Goal: Information Seeking & Learning: Understand process/instructions

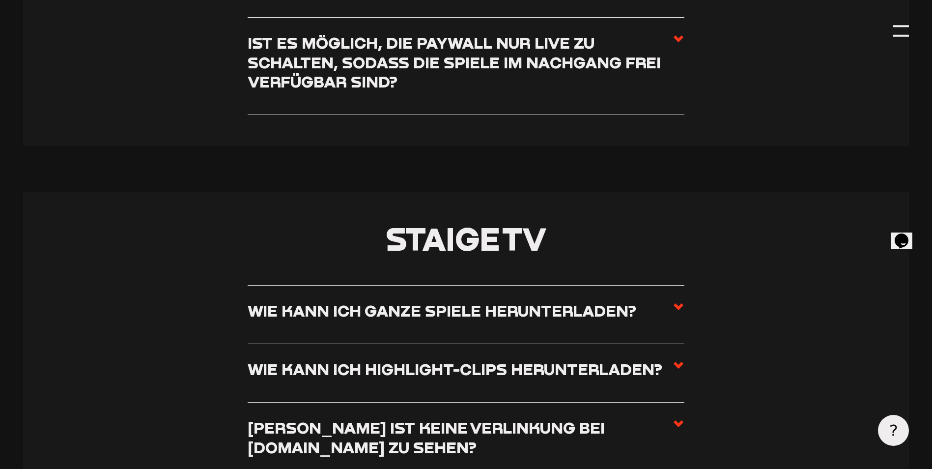
scroll to position [4174, 0]
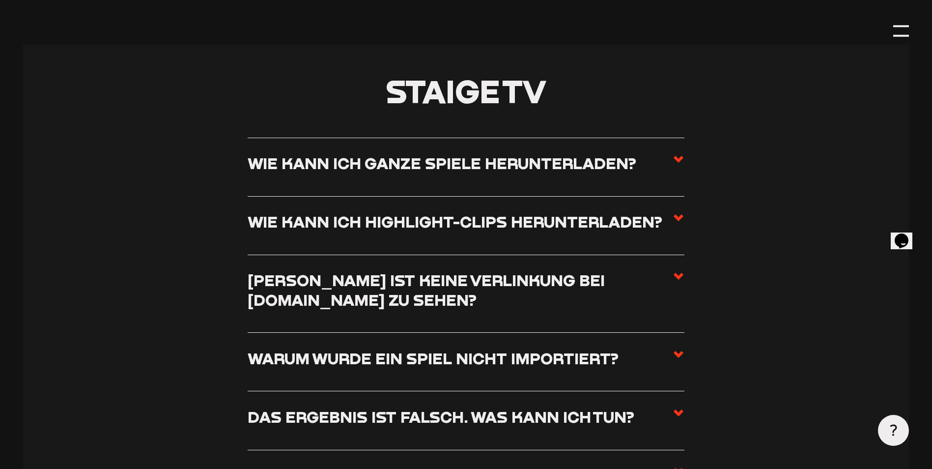
click at [531, 166] on h3 "Wie kann ich ganze Spiele herunterladen?" at bounding box center [442, 162] width 388 height 19
click at [0, 0] on input "Wie kann ich ganze Spiele herunterladen?" at bounding box center [0, 0] width 0 height 0
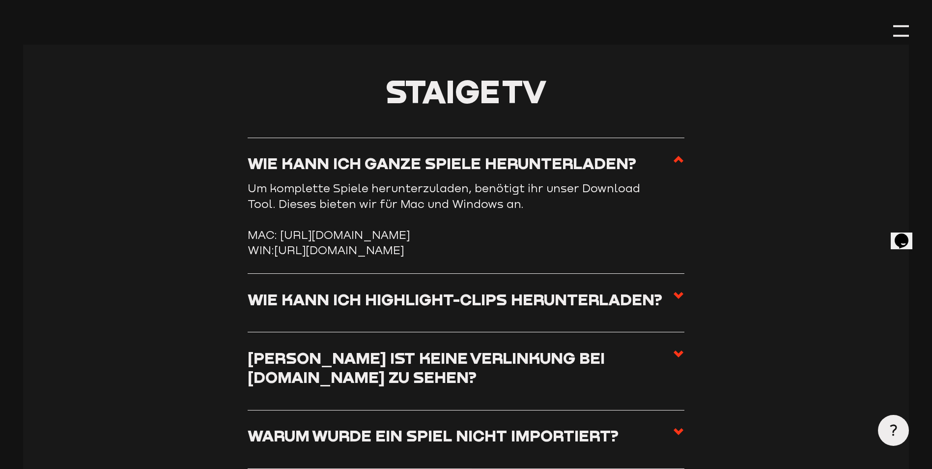
click at [528, 308] on h3 "Wie kann ich Highlight-Clips herunterladen?" at bounding box center [455, 298] width 414 height 19
click at [0, 0] on input "Wie kann ich Highlight-Clips herunterladen?" at bounding box center [0, 0] width 0 height 0
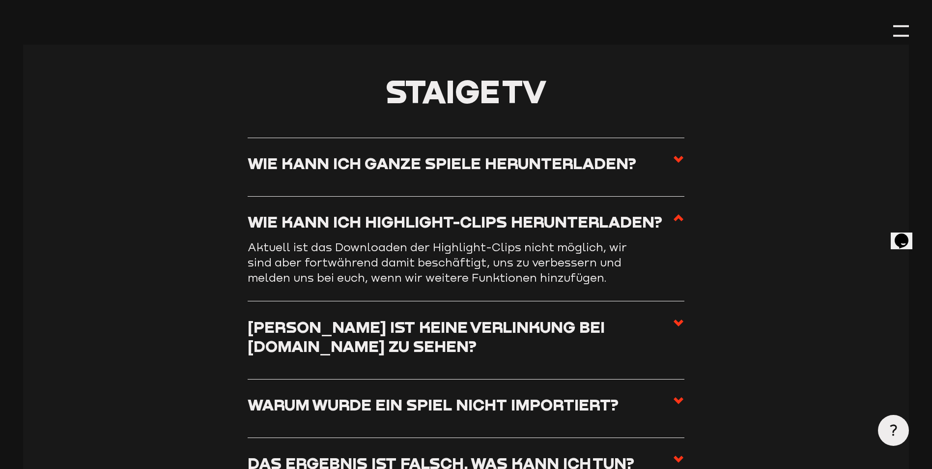
click at [593, 223] on h3 "Wie kann ich Highlight-Clips herunterladen?" at bounding box center [455, 221] width 414 height 19
click at [0, 0] on input "Wie kann ich Highlight-Clips herunterladen?" at bounding box center [0, 0] width 0 height 0
click at [582, 226] on h3 "Wie kann ich Highlight-Clips herunterladen?" at bounding box center [455, 221] width 414 height 19
click at [0, 0] on input "Wie kann ich Highlight-Clips herunterladen?" at bounding box center [0, 0] width 0 height 0
click at [583, 172] on h3 "Wie kann ich ganze Spiele herunterladen?" at bounding box center [442, 162] width 388 height 19
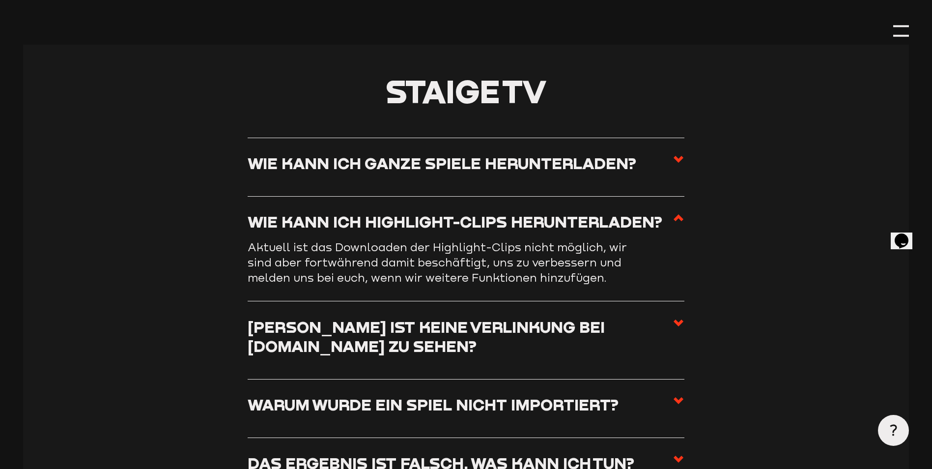
click at [0, 0] on input "Wie kann ich ganze Spiele herunterladen?" at bounding box center [0, 0] width 0 height 0
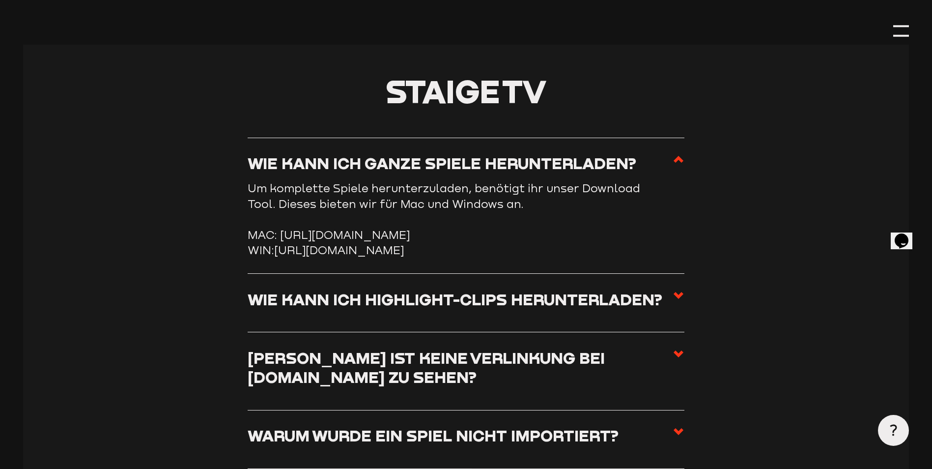
drag, startPoint x: 276, startPoint y: 279, endPoint x: 399, endPoint y: 299, distance: 124.3
click at [399, 257] on li "WIN: https://storage.googleapis.com/sw-sc-public/software/staige-downloader-3.1…" at bounding box center [466, 249] width 437 height 15
copy link "https://storage.googleapis.com/sw-sc-public/software/staige-downloader-3.1.0.exe"
click at [751, 293] on section "Staige TV Wie kann ich ganze Spiele herunterladen? Um komplette Spiele herunter…" at bounding box center [465, 447] width 885 height 805
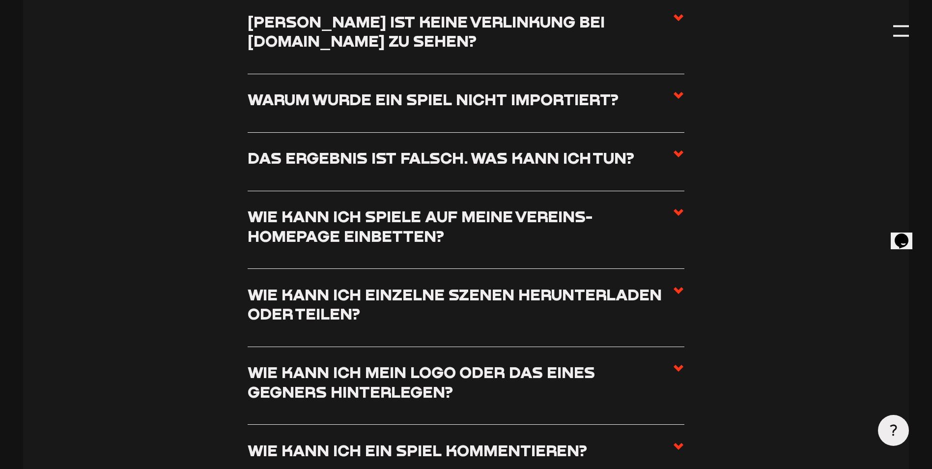
scroll to position [4518, 0]
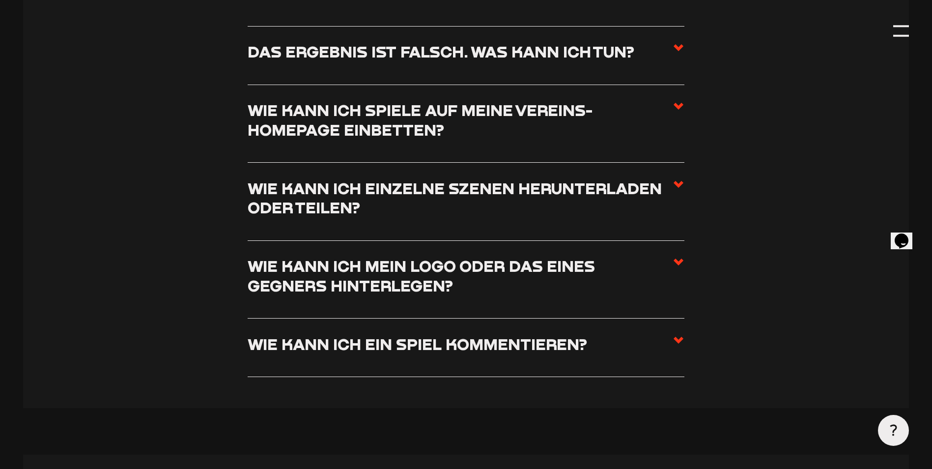
click at [639, 69] on label "Das Ergebnis ist falsch. Was kann ich tun?" at bounding box center [466, 55] width 437 height 27
click at [0, 0] on input "Das Ergebnis ist falsch. Was kann ich tun?" at bounding box center [0, 0] width 0 height 0
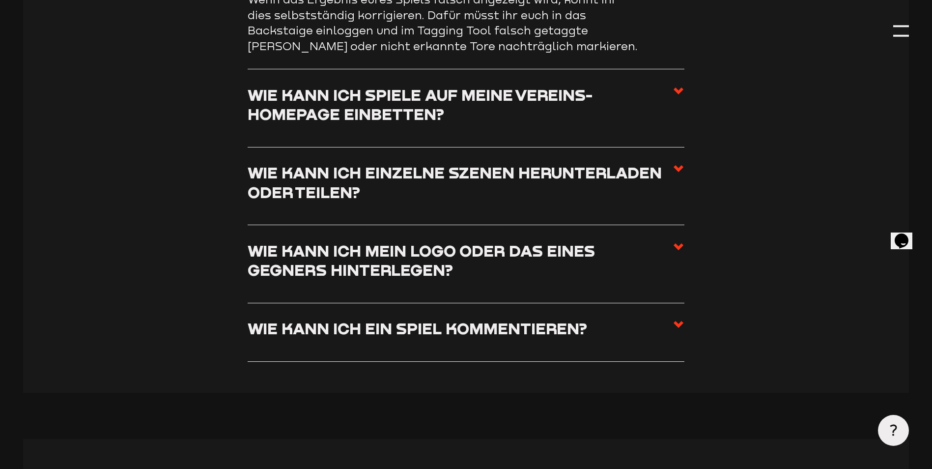
scroll to position [4508, 0]
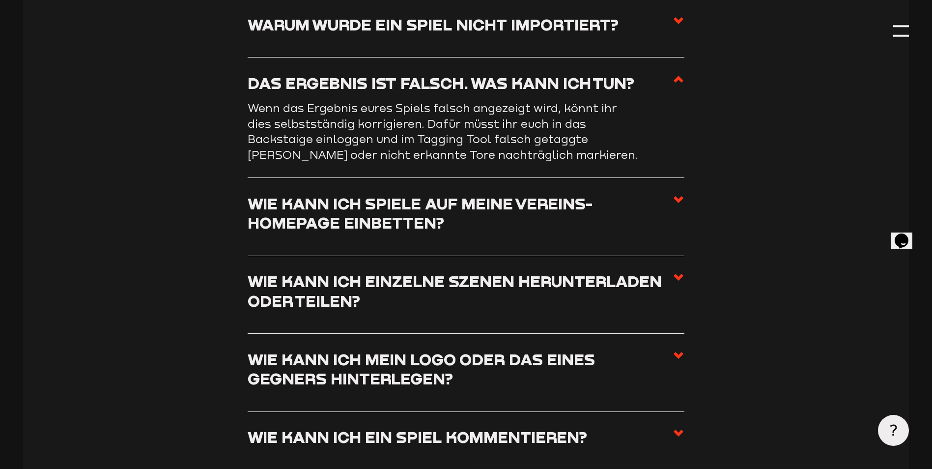
click at [639, 88] on label "Das Ergebnis ist falsch. Was kann ich tun?" at bounding box center [466, 86] width 437 height 27
click at [0, 0] on input "Das Ergebnis ist falsch. Was kann ich tun?" at bounding box center [0, 0] width 0 height 0
click at [675, 83] on use at bounding box center [678, 79] width 10 height 7
click at [0, 0] on input "Das Ergebnis ist falsch. Was kann ich tun?" at bounding box center [0, 0] width 0 height 0
click at [676, 219] on span at bounding box center [678, 216] width 12 height 46
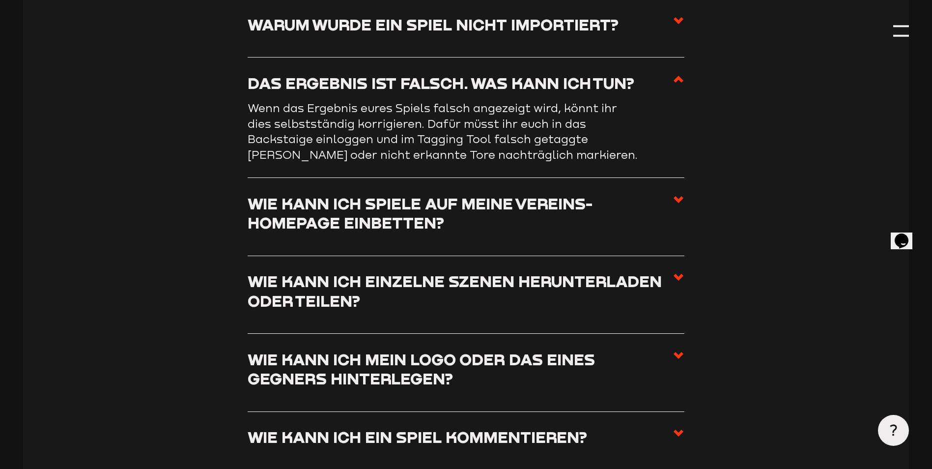
click at [0, 0] on input "Wie kann ich Spiele auf meine Vereins-Homepage einbetten?" at bounding box center [0, 0] width 0 height 0
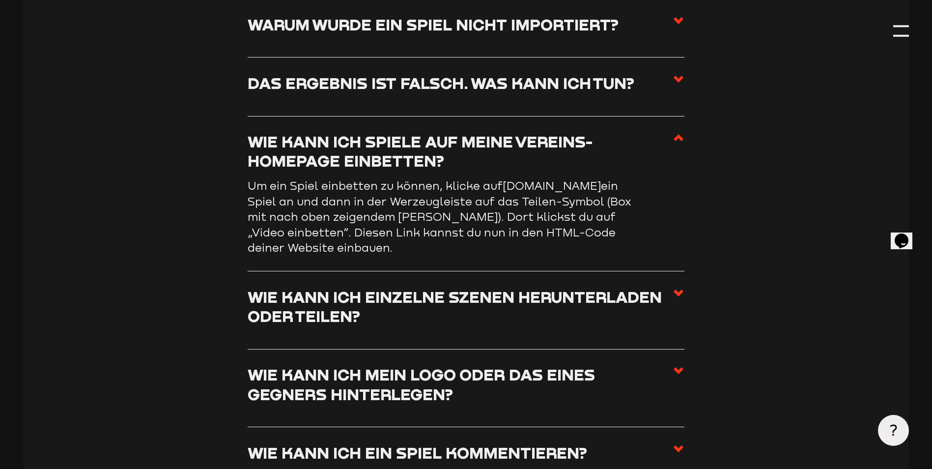
click at [683, 141] on li "Wie kann ich Spiele auf meine Vereins-Homepage einbetten? Um ein Spiel einbette…" at bounding box center [466, 193] width 437 height 155
click at [683, 143] on icon at bounding box center [678, 138] width 12 height 12
click at [0, 0] on input "Wie kann ich Spiele auf meine Vereins-Homepage einbetten?" at bounding box center [0, 0] width 0 height 0
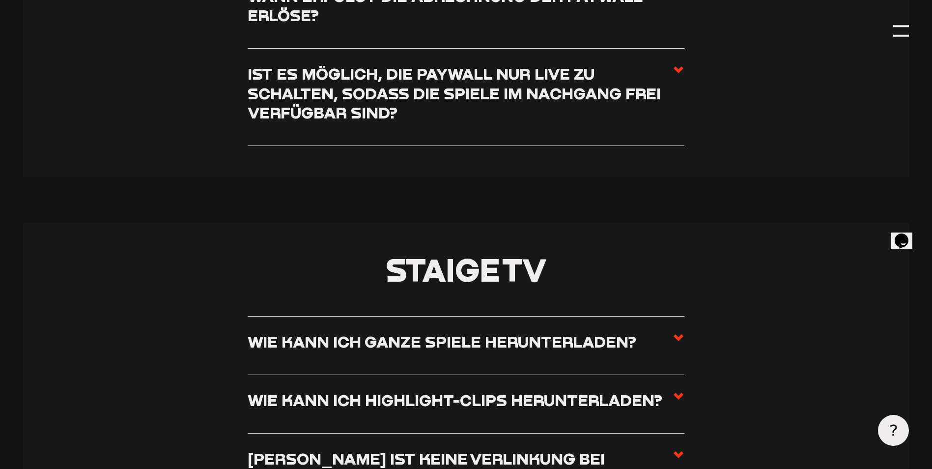
scroll to position [3918, 0]
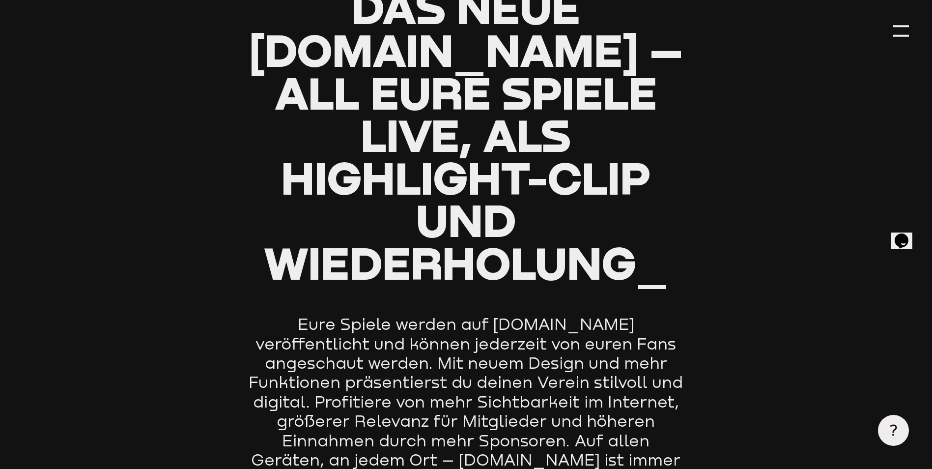
scroll to position [589, 0]
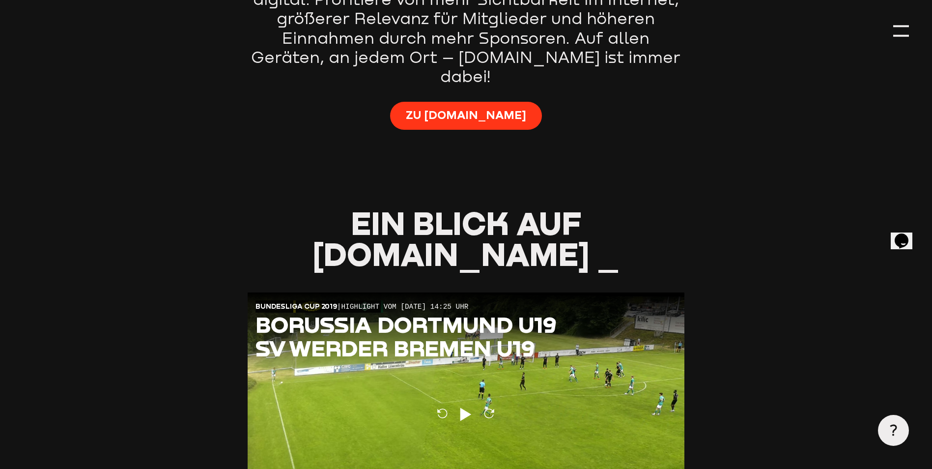
type input "0.8"
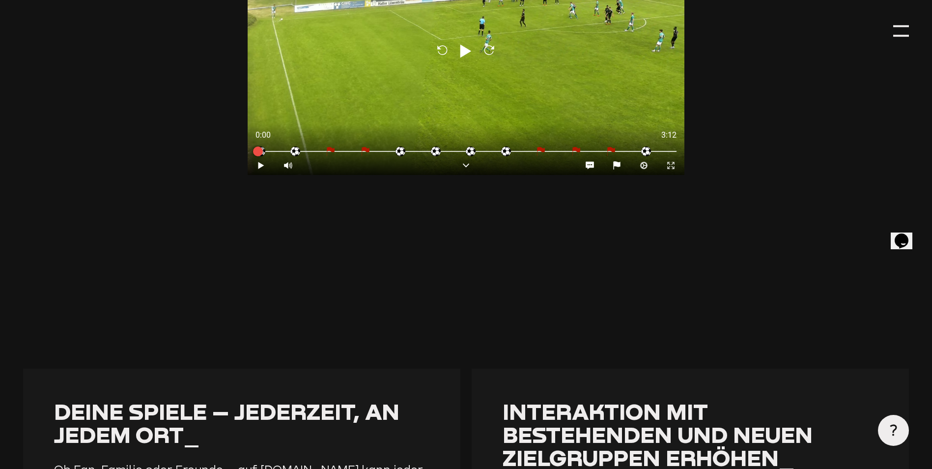
scroll to position [1080, 0]
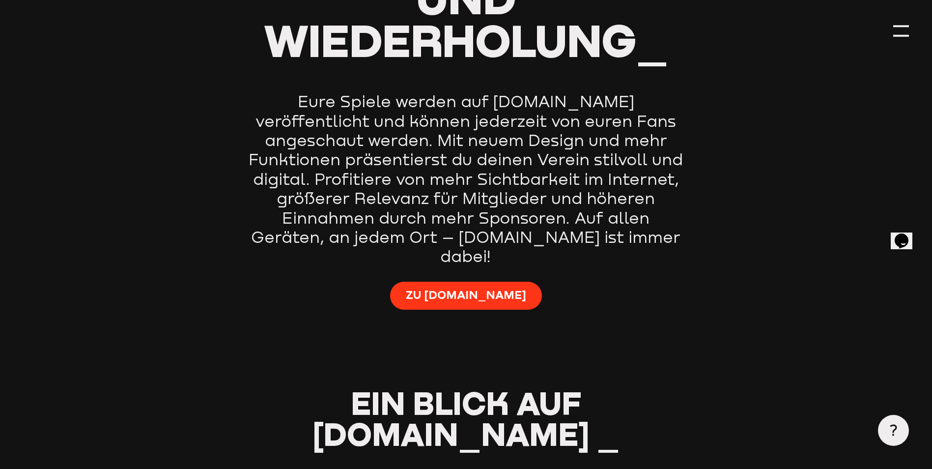
scroll to position [835, 0]
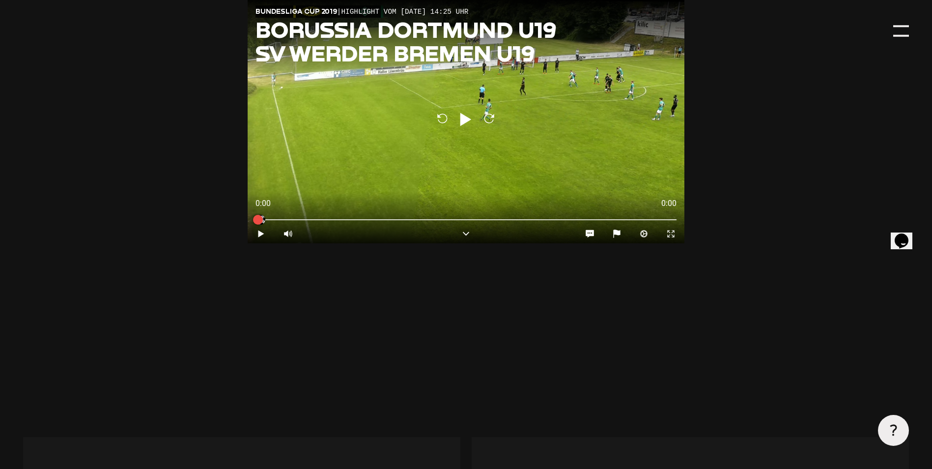
type input "0.8"
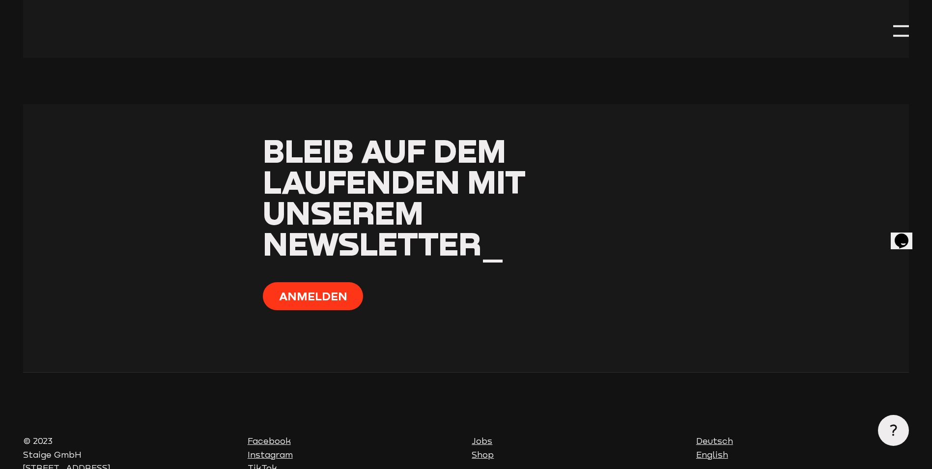
scroll to position [4612, 0]
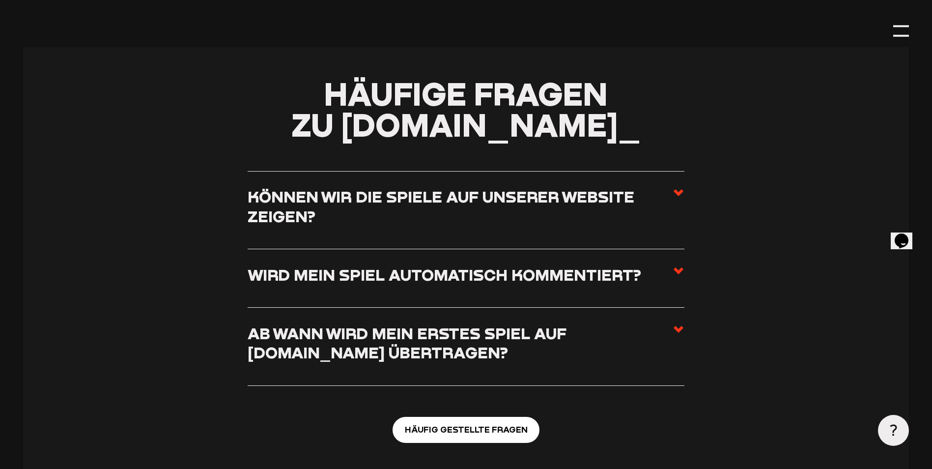
drag, startPoint x: 493, startPoint y: 351, endPoint x: 504, endPoint y: 288, distance: 64.4
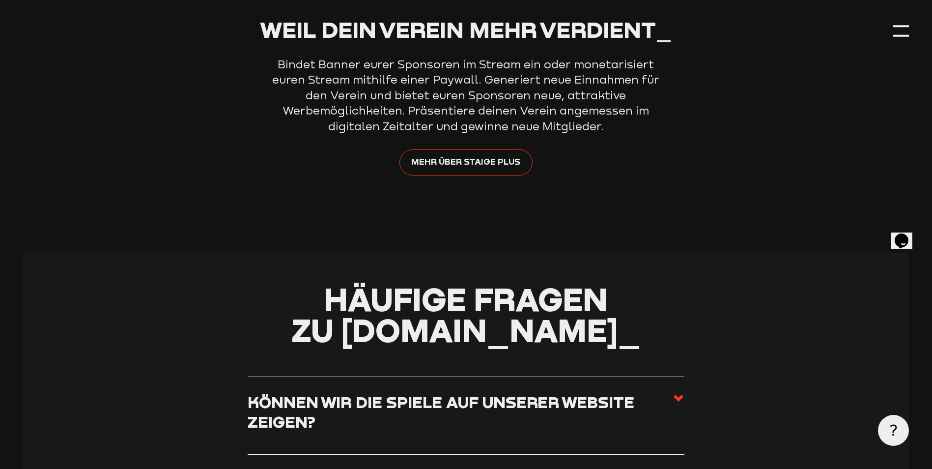
scroll to position [3583, 0]
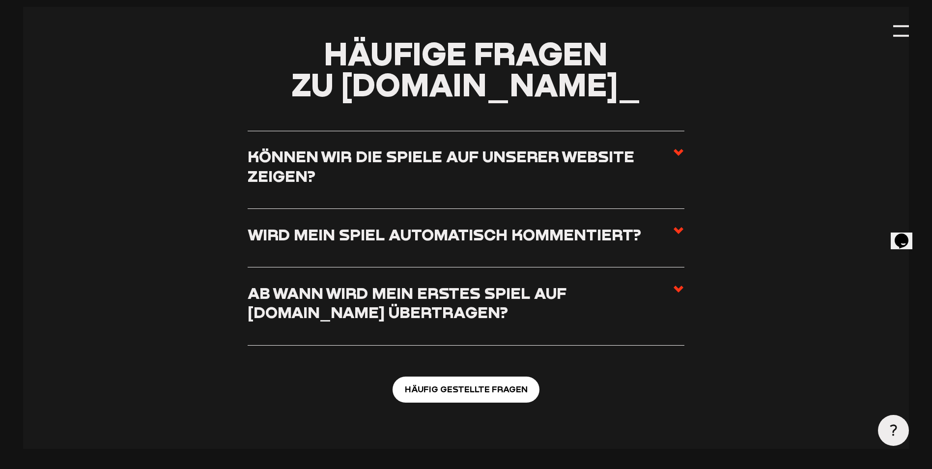
click at [505, 376] on link "Häufig gestellte Fragen" at bounding box center [465, 389] width 147 height 26
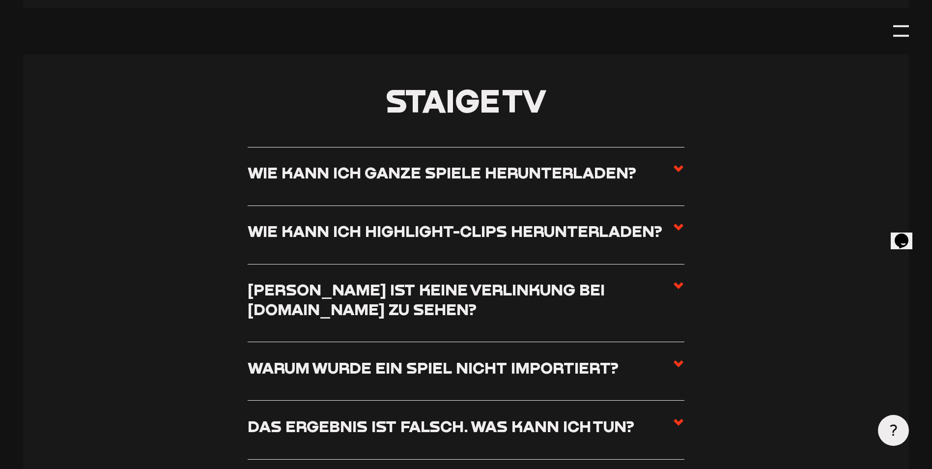
scroll to position [4223, 0]
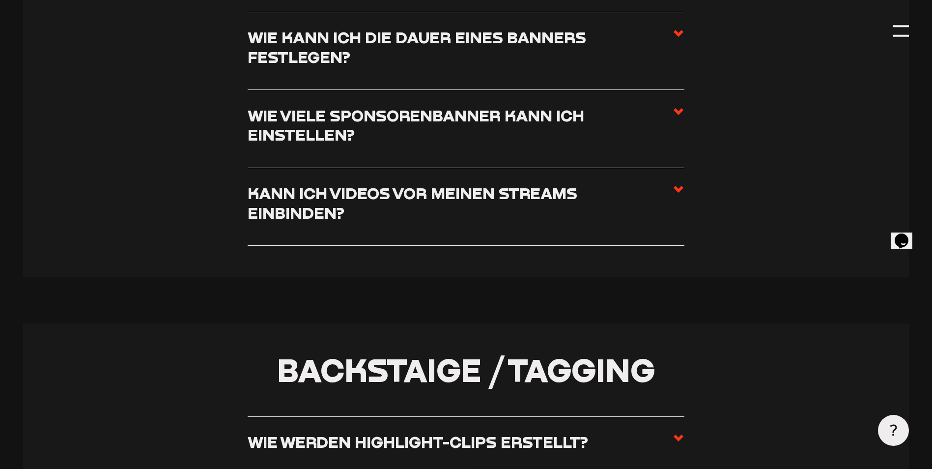
drag, startPoint x: 188, startPoint y: 239, endPoint x: 193, endPoint y: 130, distance: 109.2
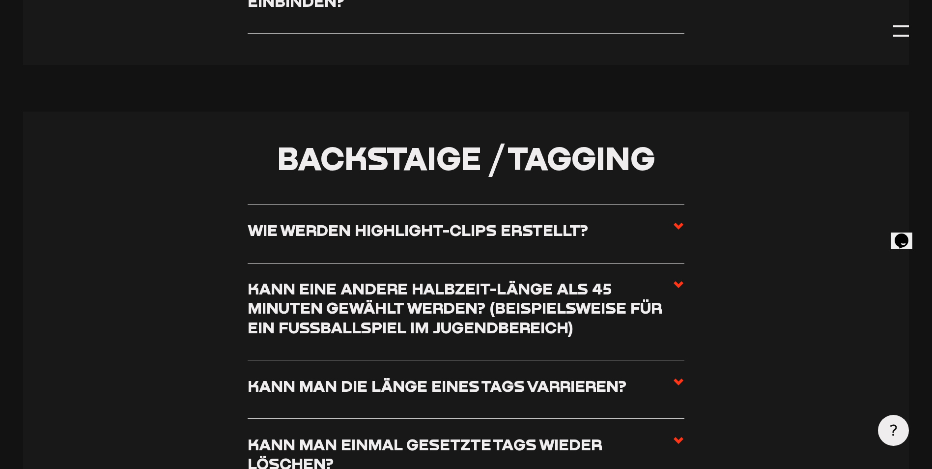
scroll to position [3272, 0]
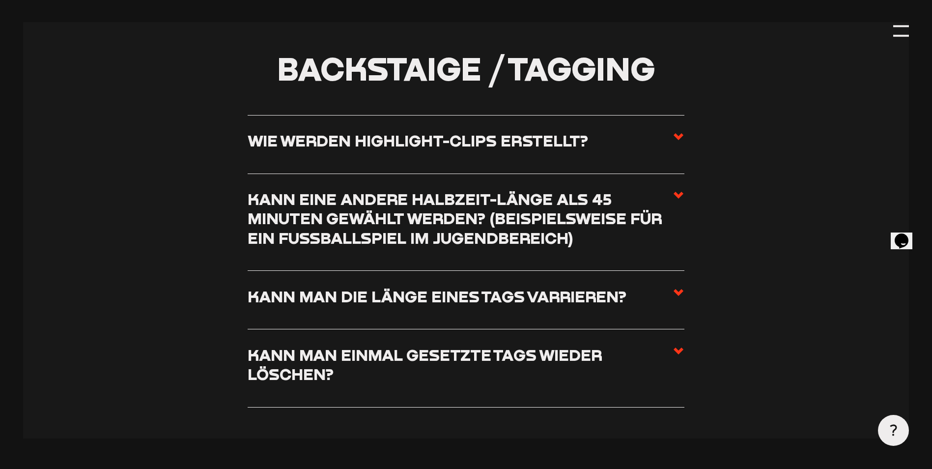
click at [333, 150] on h3 "Wie werden Highlight-Clips erstellt?" at bounding box center [418, 140] width 340 height 19
click at [0, 0] on input "Wie werden Highlight-Clips erstellt?" at bounding box center [0, 0] width 0 height 0
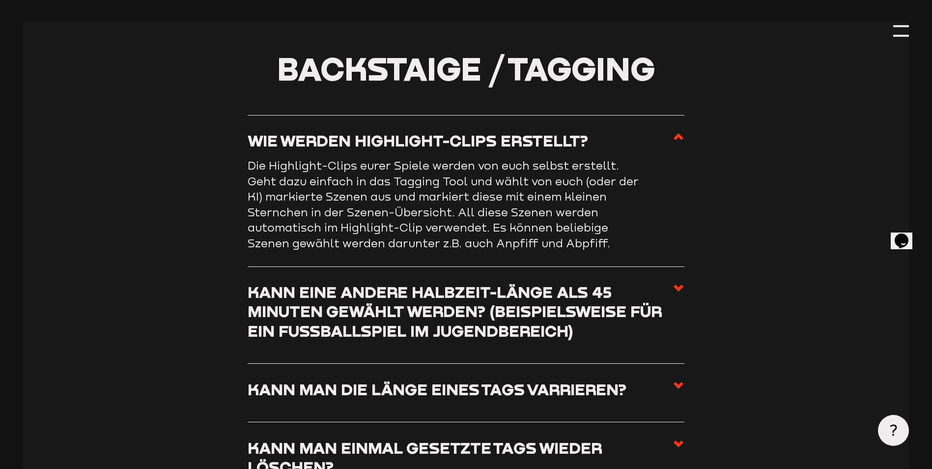
click at [333, 150] on h3 "Wie werden Highlight-Clips erstellt?" at bounding box center [418, 140] width 340 height 19
click at [0, 0] on input "Wie werden Highlight-Clips erstellt?" at bounding box center [0, 0] width 0 height 0
click at [336, 139] on h3 "Wie werden Highlight-Clips erstellt?" at bounding box center [418, 140] width 340 height 19
click at [0, 0] on input "Wie werden Highlight-Clips erstellt?" at bounding box center [0, 0] width 0 height 0
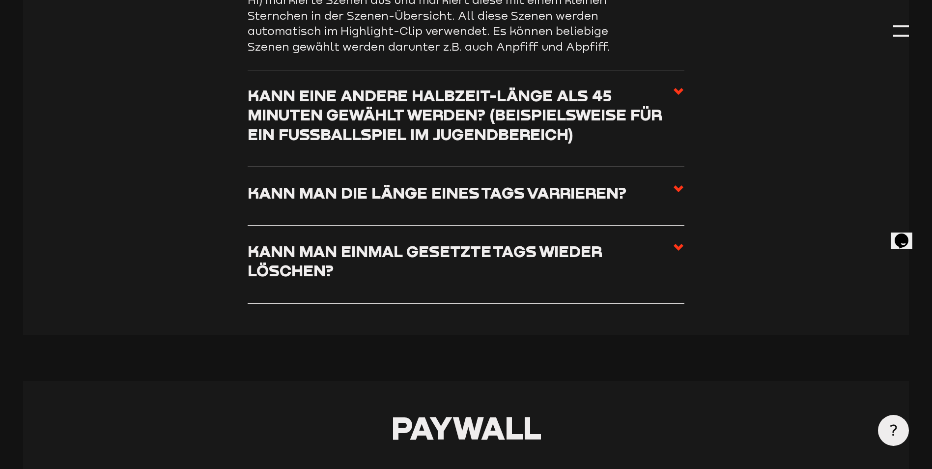
scroll to position [3763, 0]
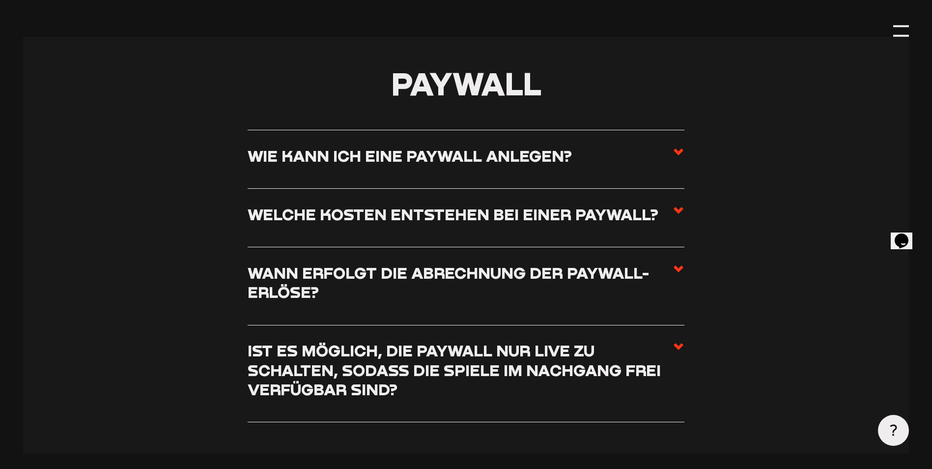
click at [395, 223] on h3 "Welche Kosten entstehen bei einer Paywall?" at bounding box center [453, 213] width 411 height 19
click at [0, 0] on input "Welche Kosten entstehen bei einer Paywall?" at bounding box center [0, 0] width 0 height 0
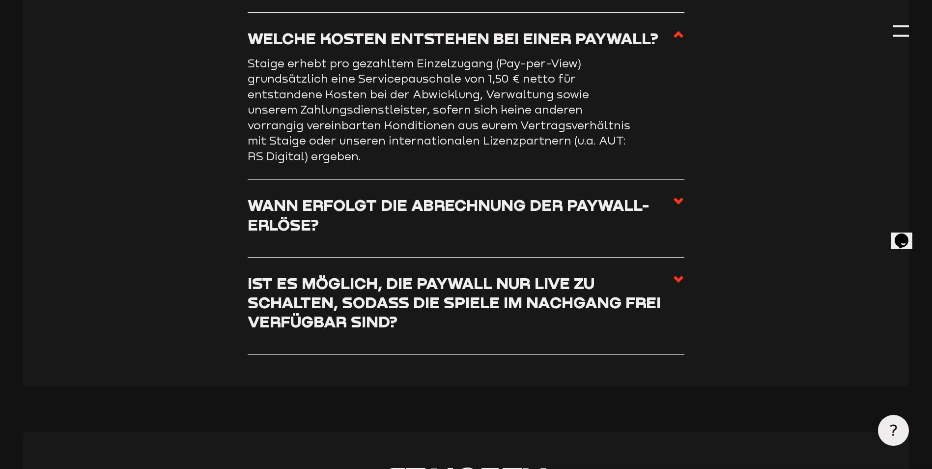
scroll to position [3915, 0]
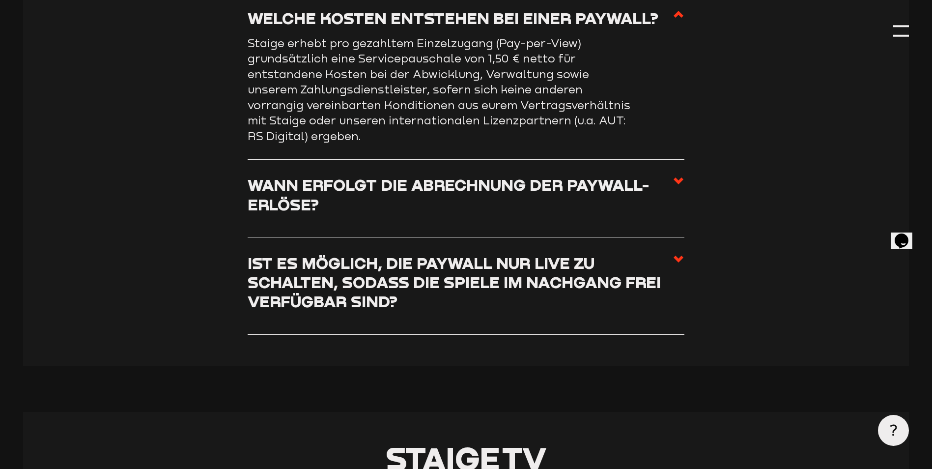
click at [395, 231] on li "Wann erfolgt die Abrechnung der Paywall-Erlöse? Wir werten eure Paywall-Spiele …" at bounding box center [466, 199] width 437 height 78
click at [410, 199] on h3 "Wann erfolgt die Abrechnung der Paywall-Erlöse?" at bounding box center [460, 194] width 425 height 39
click at [0, 0] on input "Wann erfolgt die Abrechnung der Paywall-Erlöse?" at bounding box center [0, 0] width 0 height 0
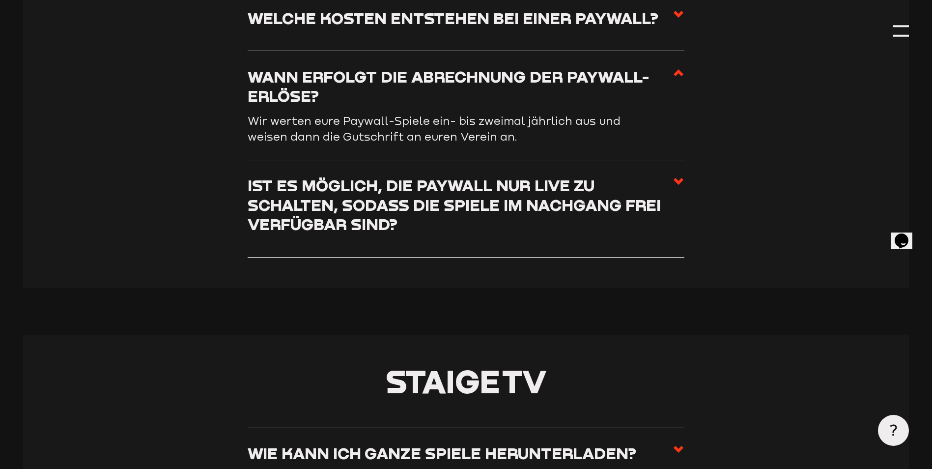
scroll to position [4112, 0]
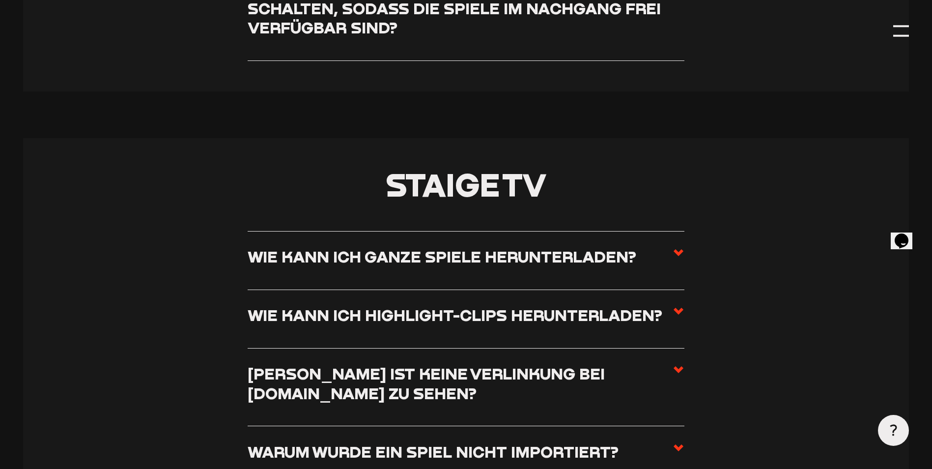
click at [411, 266] on h3 "Wie kann ich ganze Spiele herunterladen?" at bounding box center [442, 256] width 388 height 19
click at [0, 0] on input "Wie kann ich ganze Spiele herunterladen?" at bounding box center [0, 0] width 0 height 0
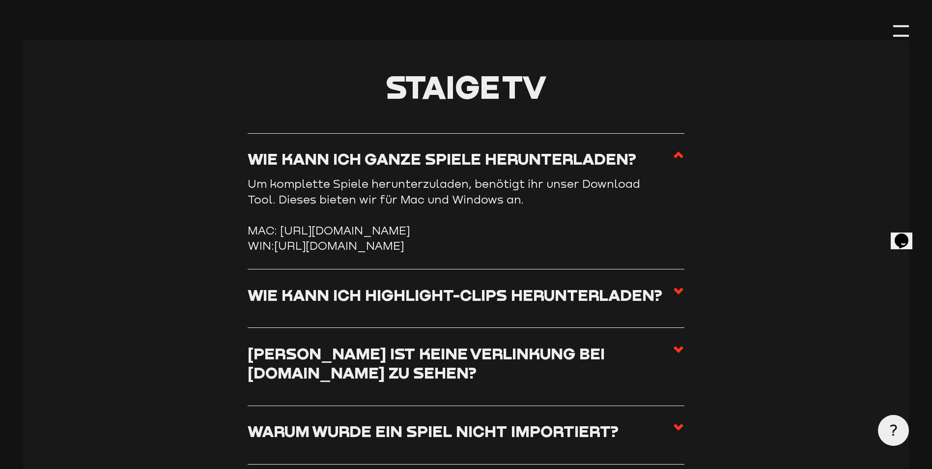
scroll to position [4179, 0]
